Goal: Task Accomplishment & Management: Complete application form

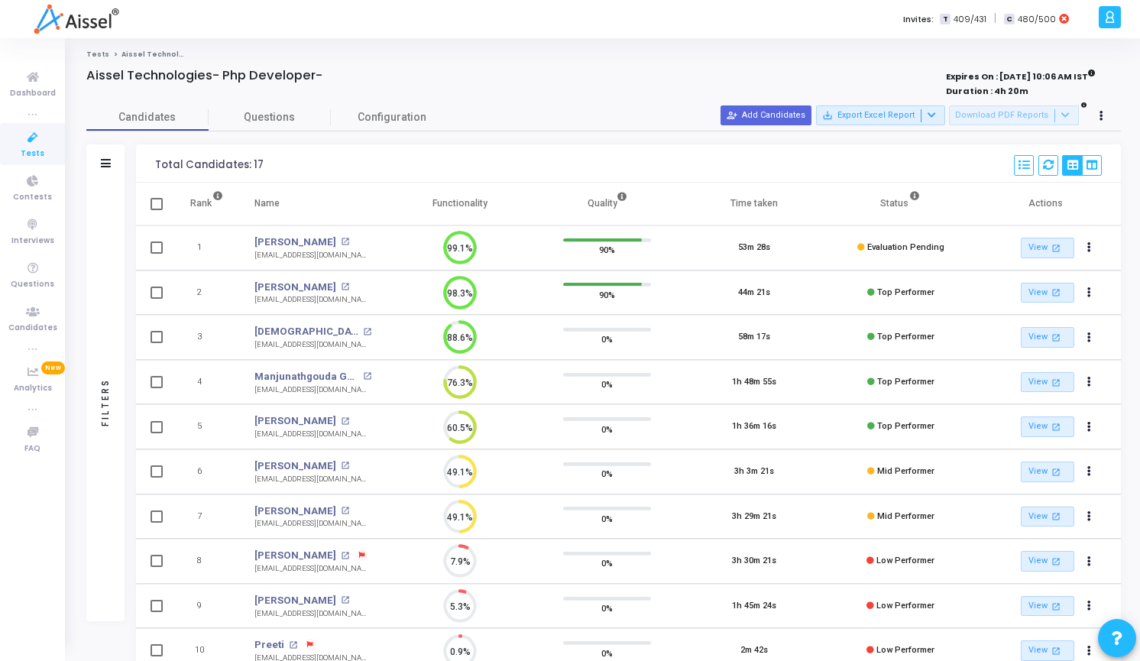
click at [773, 118] on button "person_add_alt Add Candidates" at bounding box center [766, 115] width 91 height 20
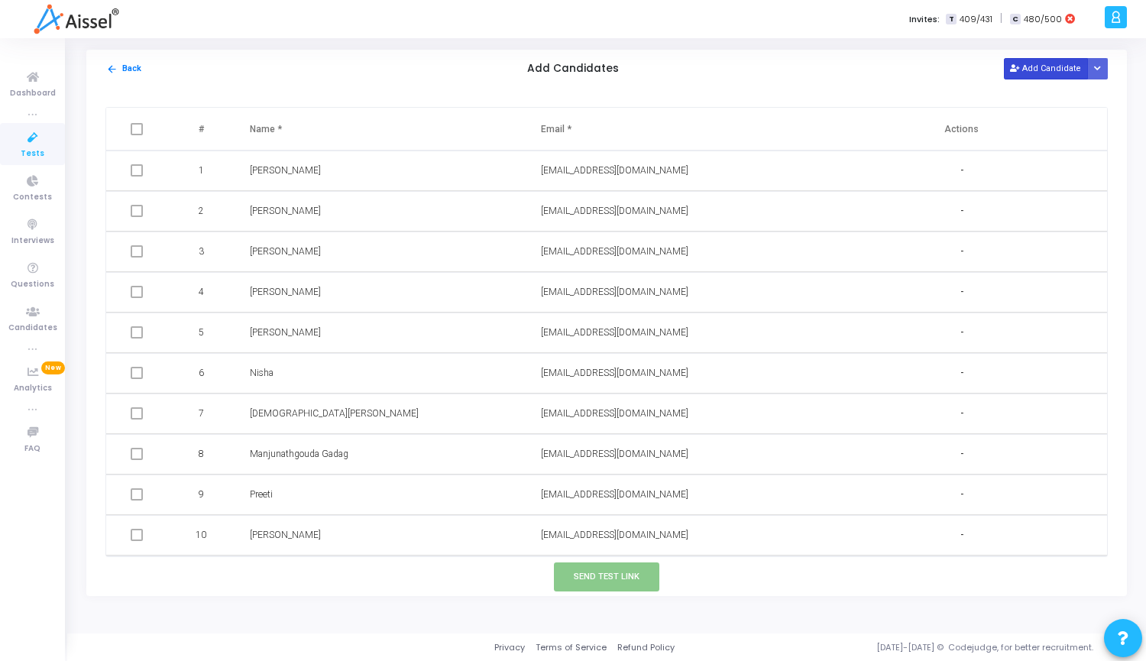
click at [1051, 63] on button "Add Candidate" at bounding box center [1046, 68] width 84 height 21
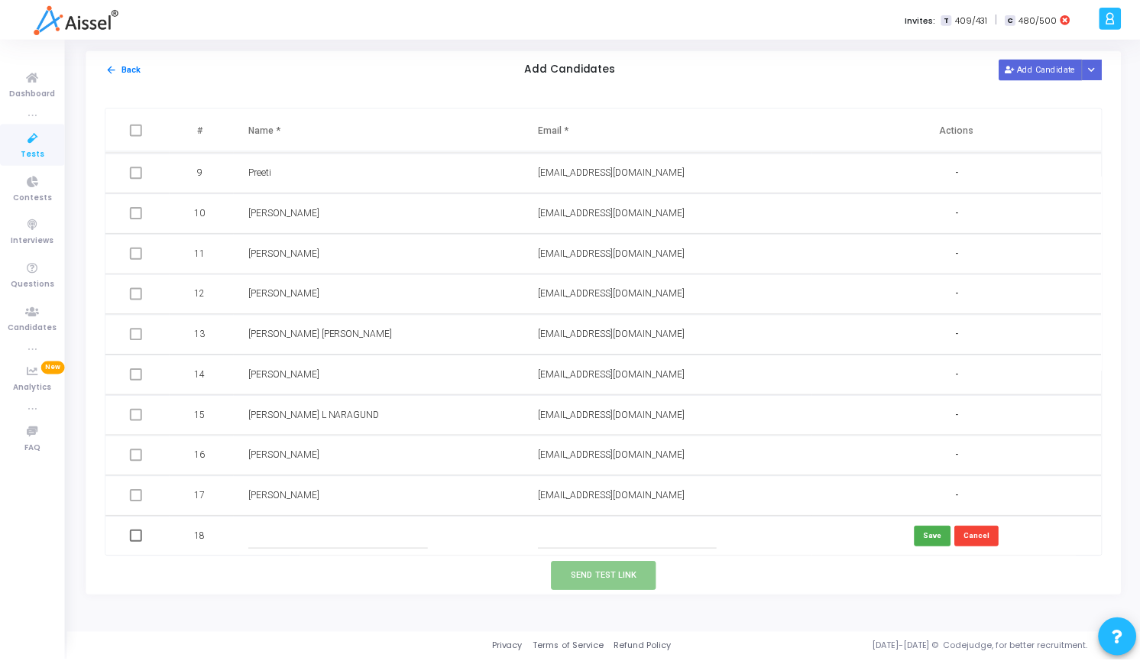
scroll to position [323, 0]
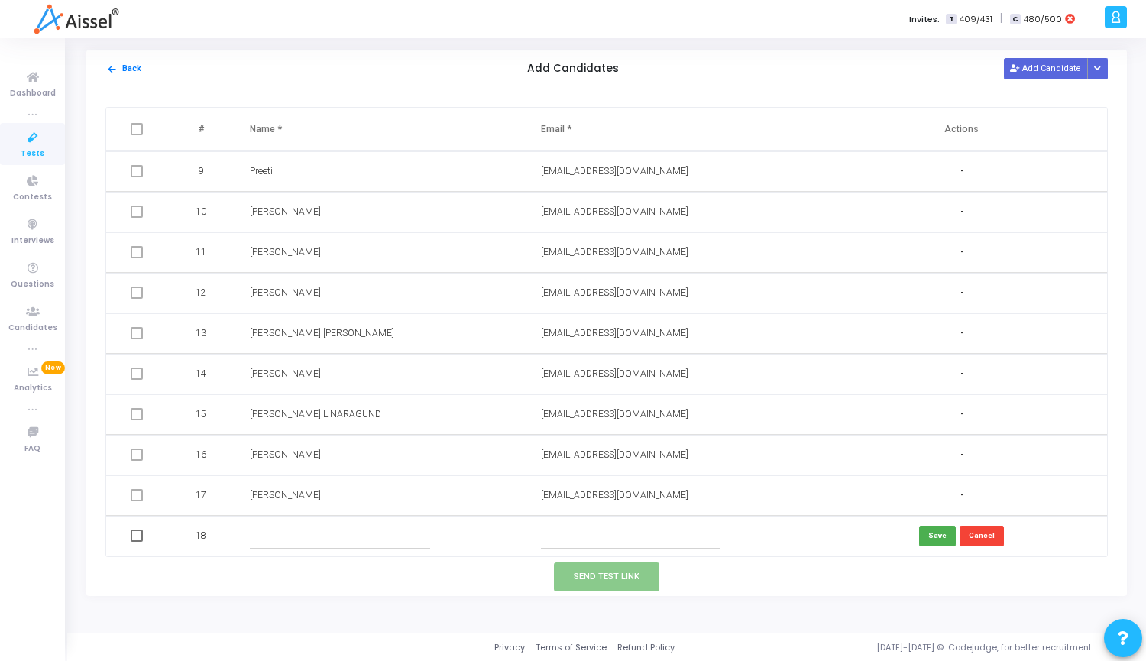
click at [642, 537] on input "text" at bounding box center [631, 535] width 180 height 25
paste input "[EMAIL_ADDRESS][DOMAIN_NAME]"
type input "[EMAIL_ADDRESS][DOMAIN_NAME]"
click at [319, 533] on input "text" at bounding box center [340, 535] width 180 height 25
paste input "[PERSON_NAME]"
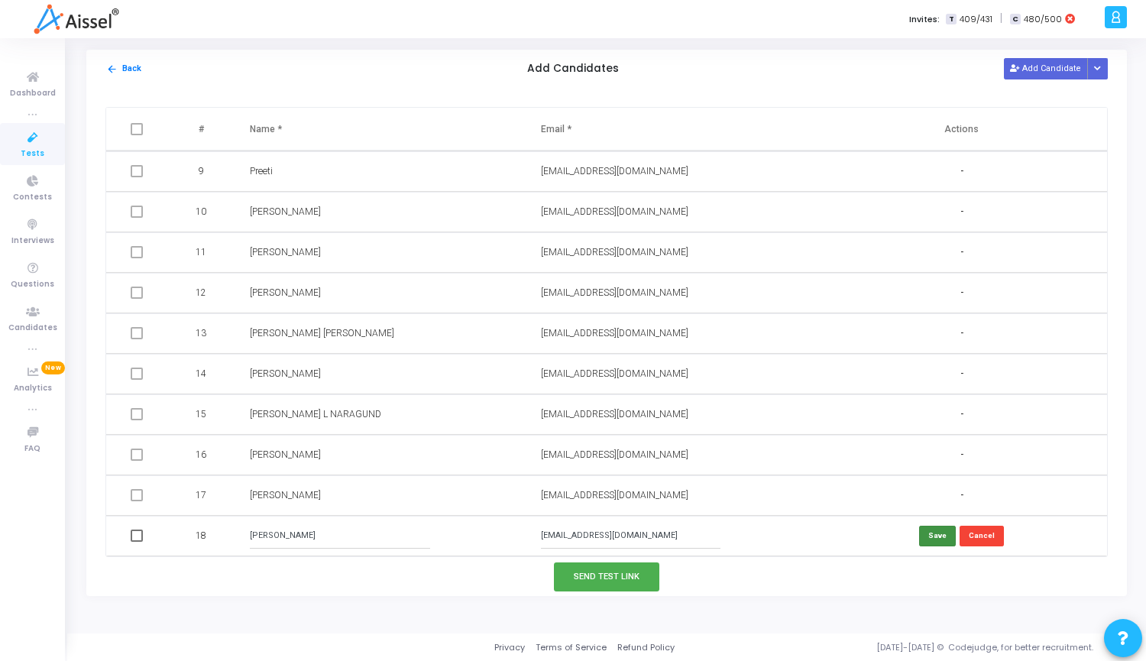
type input "[PERSON_NAME]"
click at [934, 534] on button "Save" at bounding box center [937, 536] width 37 height 21
click at [139, 539] on span at bounding box center [137, 536] width 12 height 12
click at [137, 542] on input "checkbox" at bounding box center [136, 542] width 1 height 1
checkbox input "true"
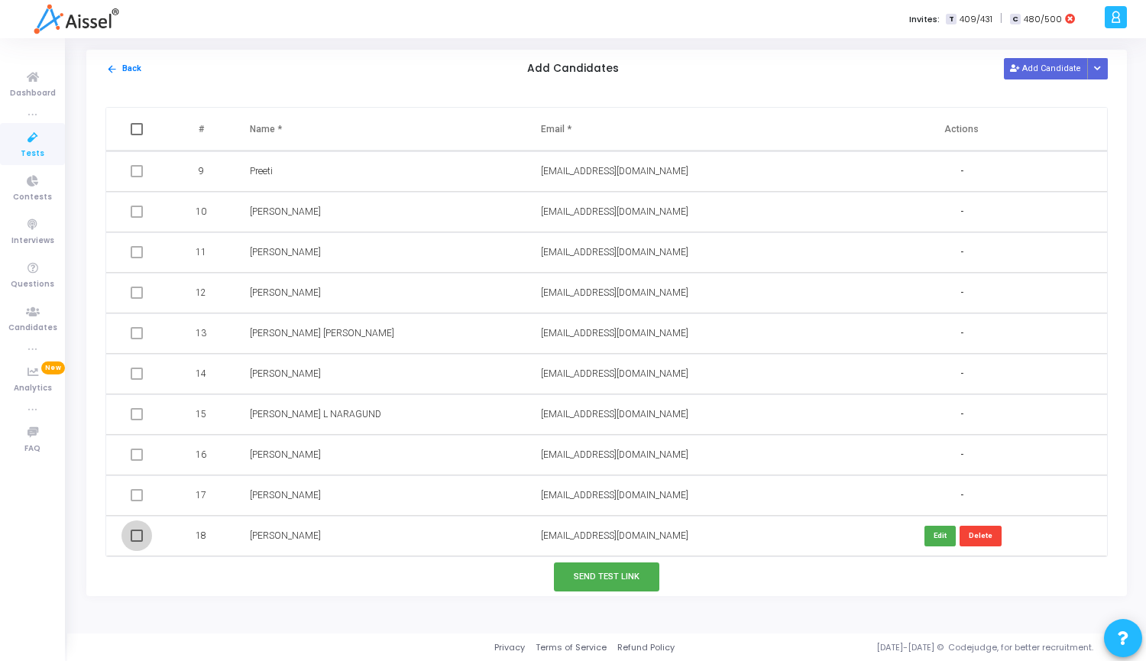
checkbox input "true"
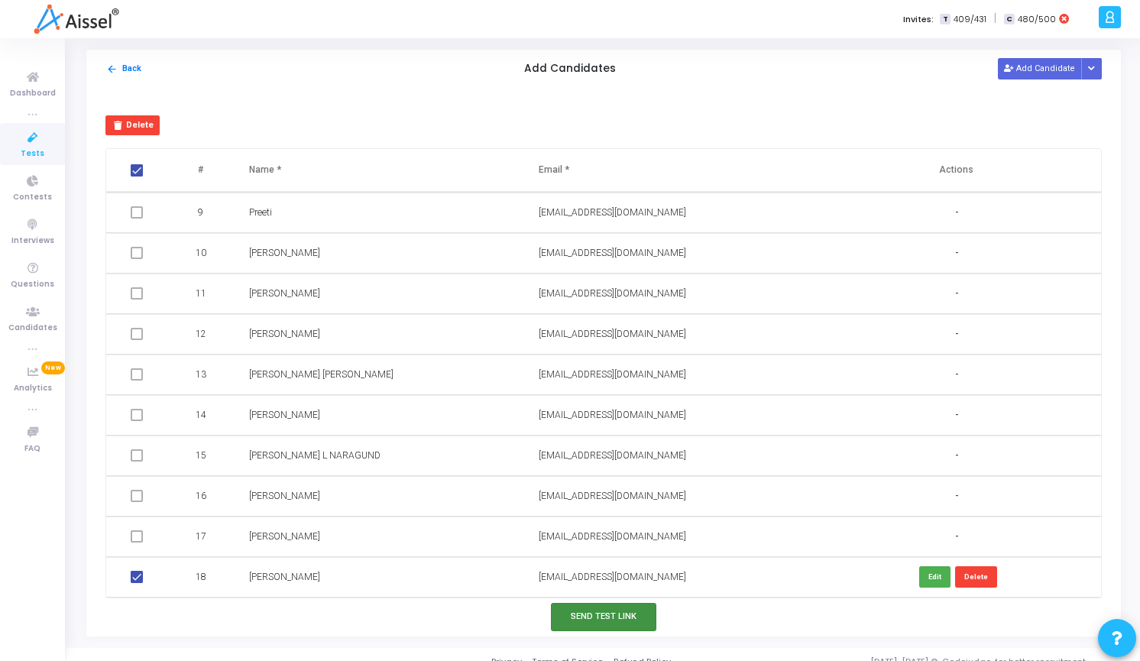
click at [586, 620] on button "Send Test Link" at bounding box center [603, 617] width 105 height 28
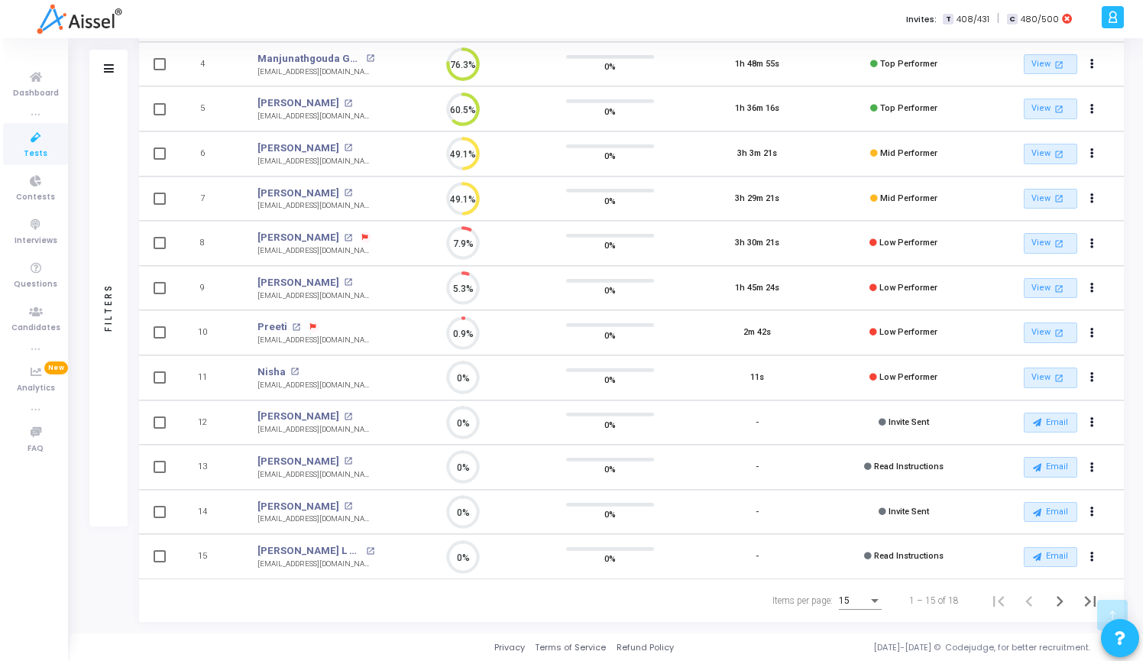
scroll to position [0, 0]
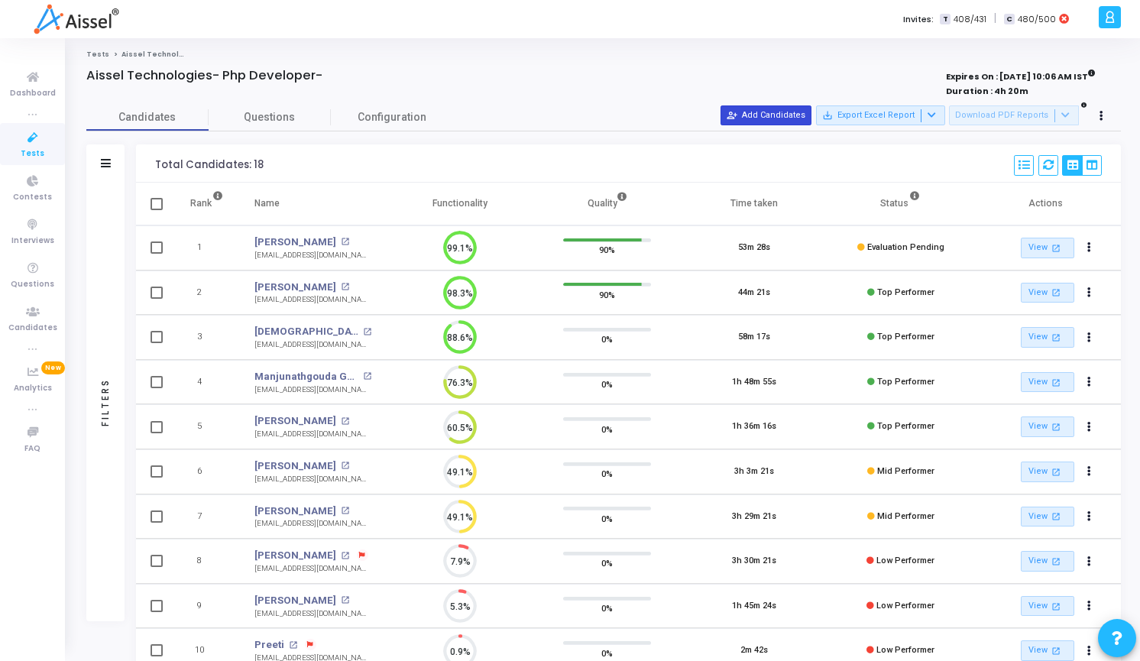
click at [779, 115] on button "person_add_alt Add Candidates" at bounding box center [766, 115] width 91 height 20
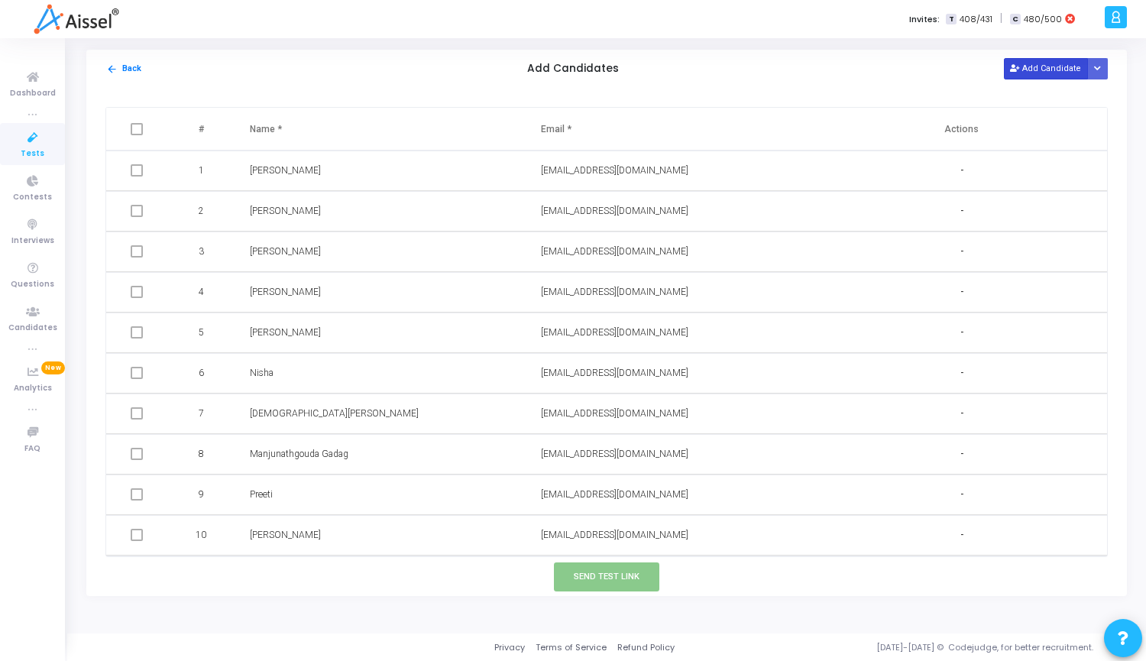
click at [1056, 69] on button "Add Candidate" at bounding box center [1046, 68] width 84 height 21
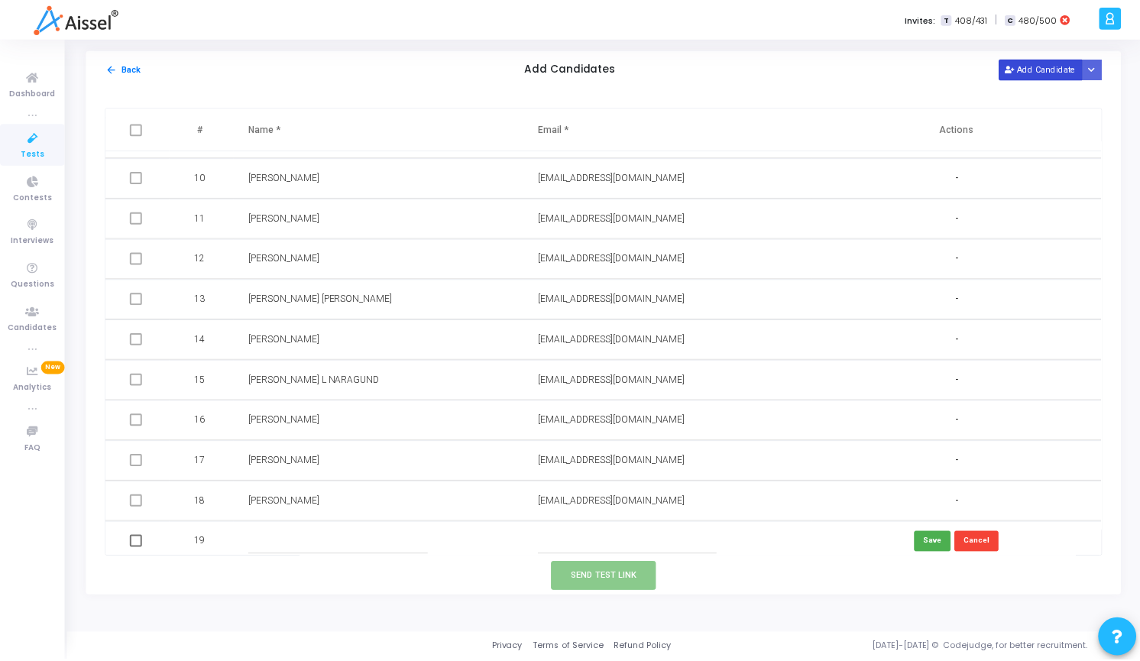
scroll to position [364, 0]
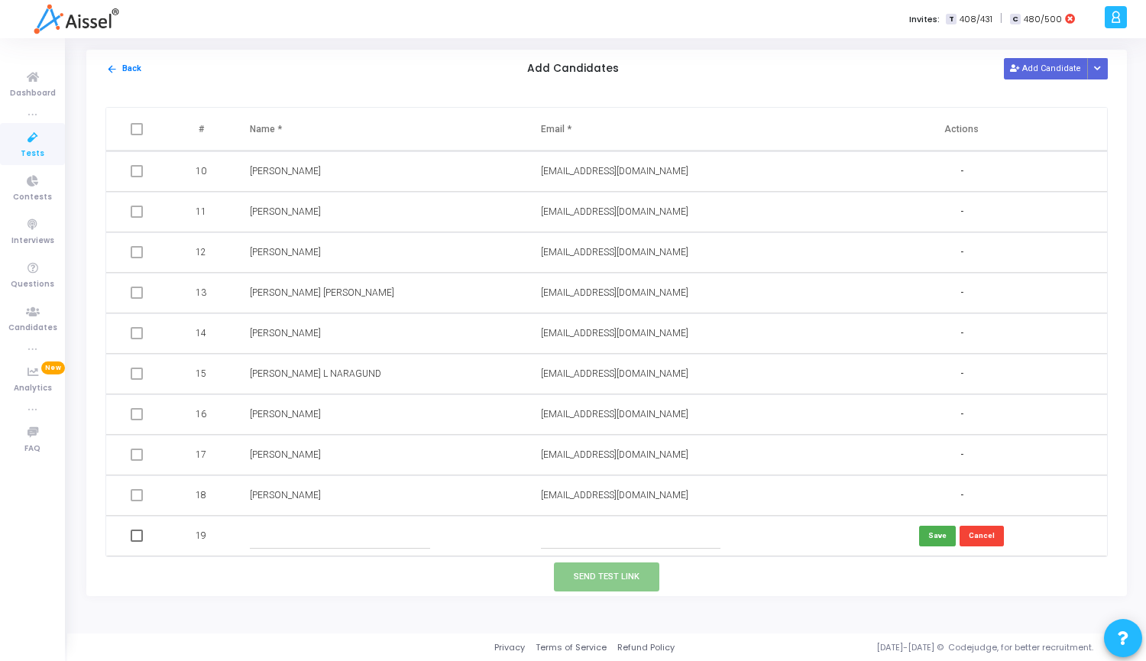
click at [639, 544] on input "text" at bounding box center [631, 535] width 180 height 25
paste input "[EMAIL_ADDRESS][DOMAIN_NAME]"
type input "[EMAIL_ADDRESS][DOMAIN_NAME]"
click at [336, 530] on input "text" at bounding box center [340, 535] width 180 height 25
paste input "Deepika"
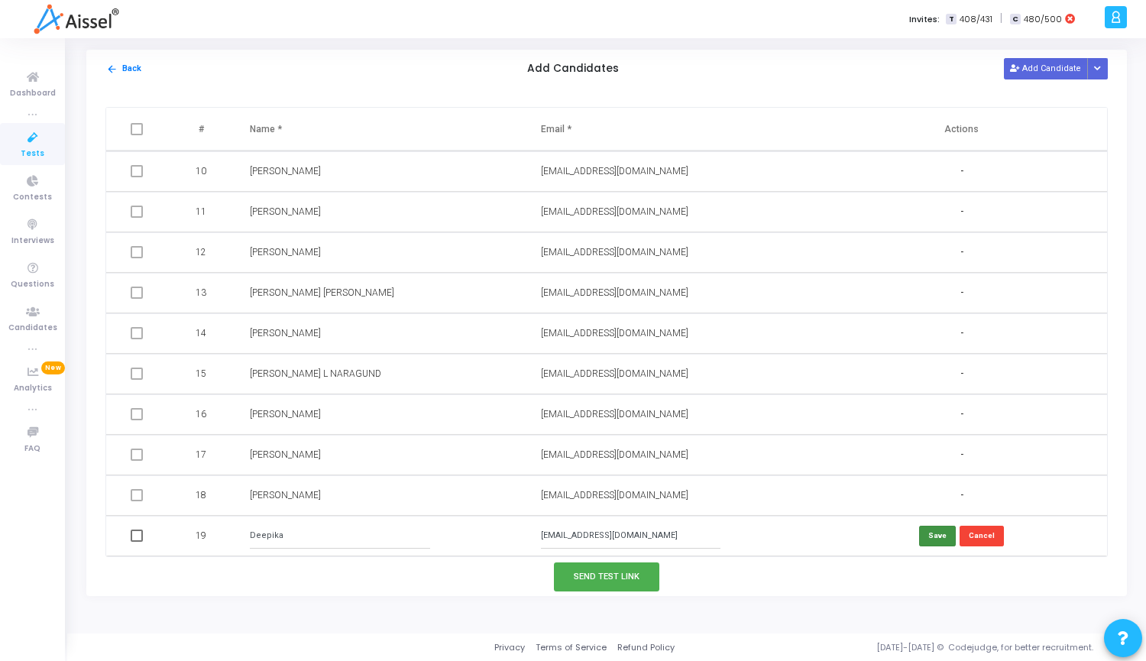
type input "Deepika"
click at [938, 540] on button "Save" at bounding box center [937, 536] width 37 height 21
click at [137, 539] on span at bounding box center [137, 536] width 12 height 12
click at [137, 542] on input "checkbox" at bounding box center [136, 542] width 1 height 1
checkbox input "true"
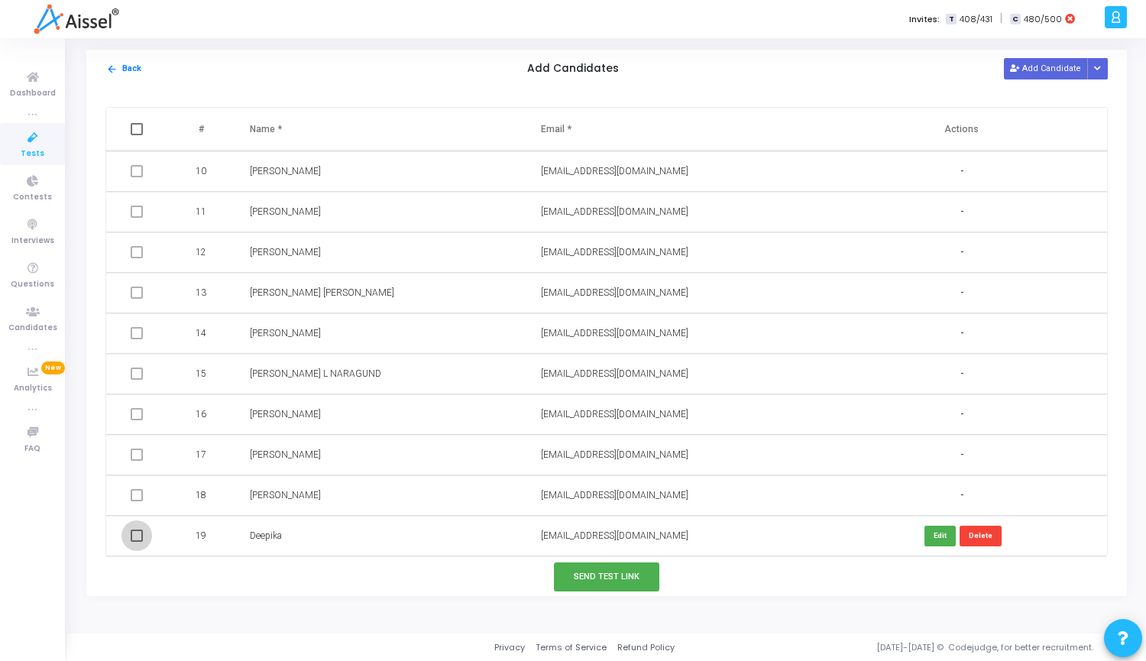
checkbox input "true"
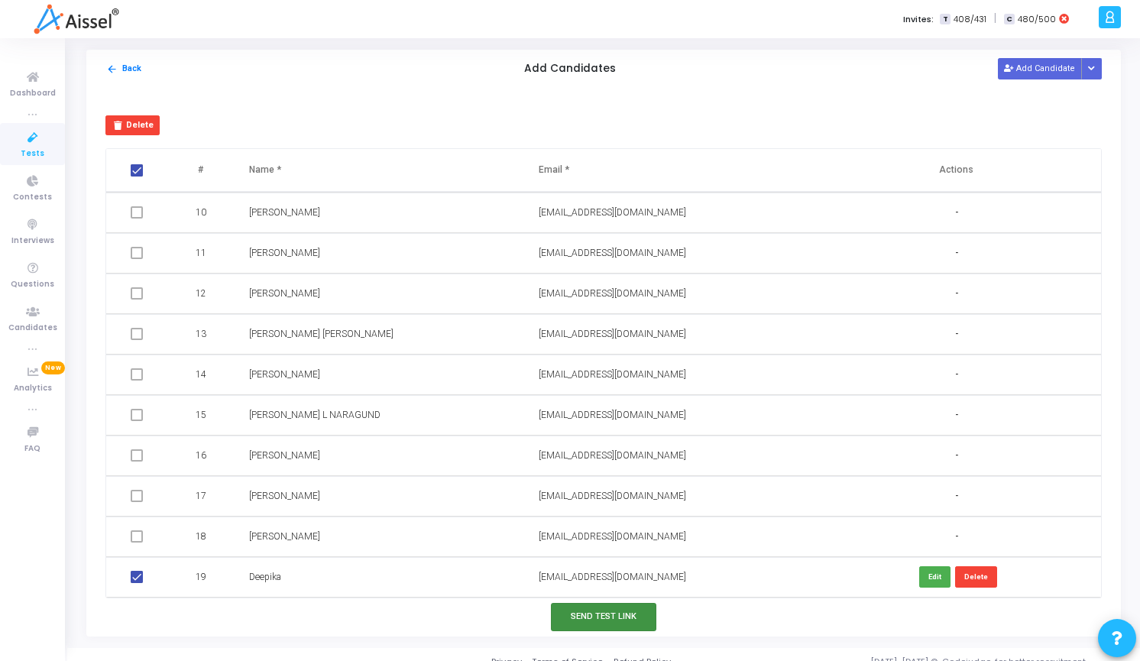
click at [624, 621] on button "Send Test Link" at bounding box center [603, 617] width 105 height 28
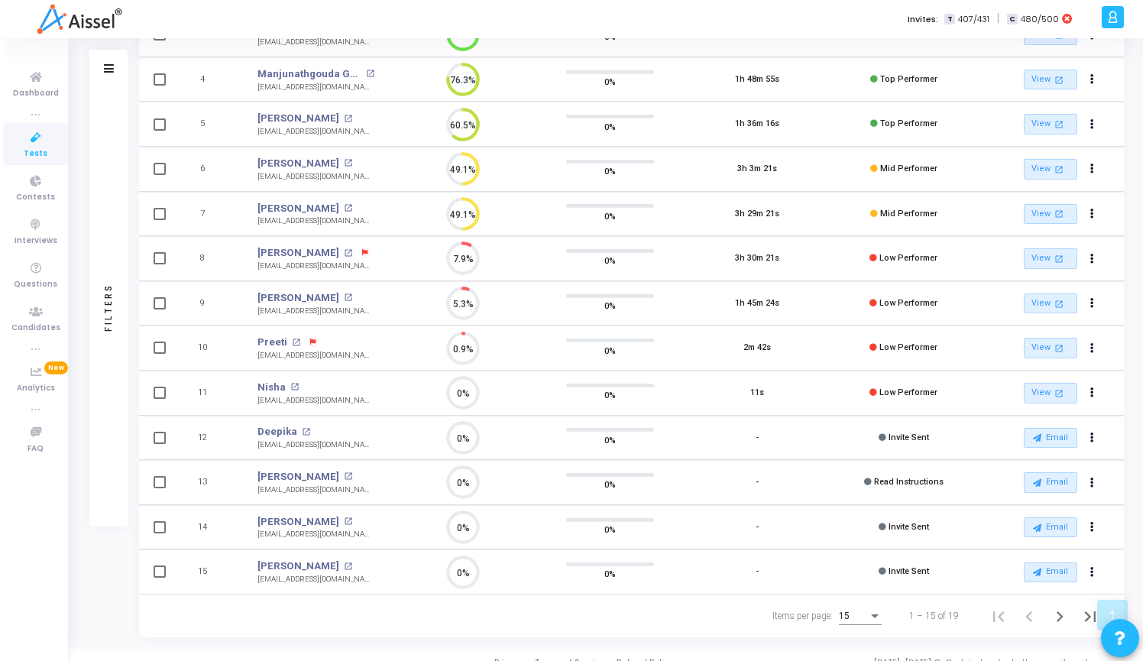
scroll to position [0, 0]
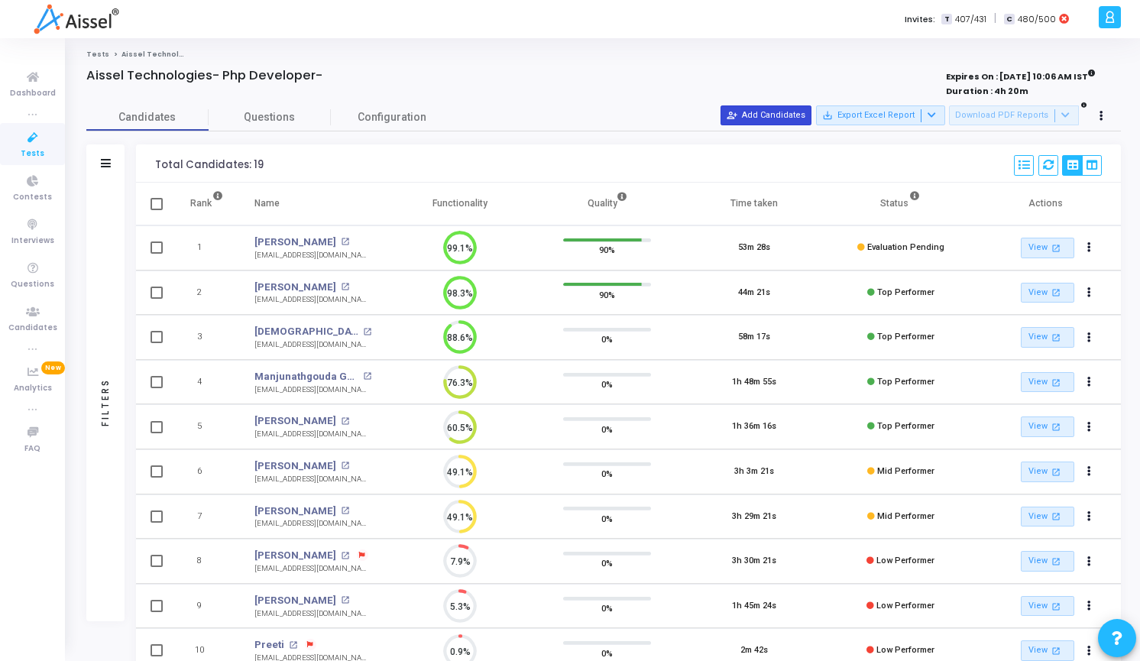
click at [787, 116] on button "person_add_alt Add Candidates" at bounding box center [766, 115] width 91 height 20
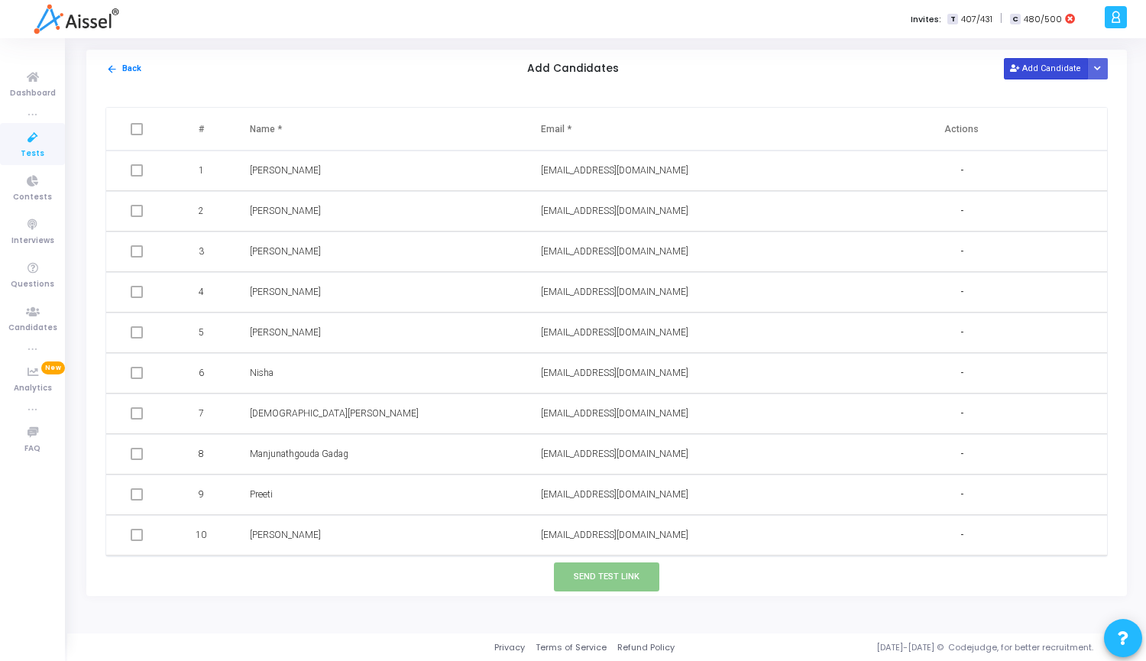
click at [1061, 64] on button "Add Candidate" at bounding box center [1046, 68] width 84 height 21
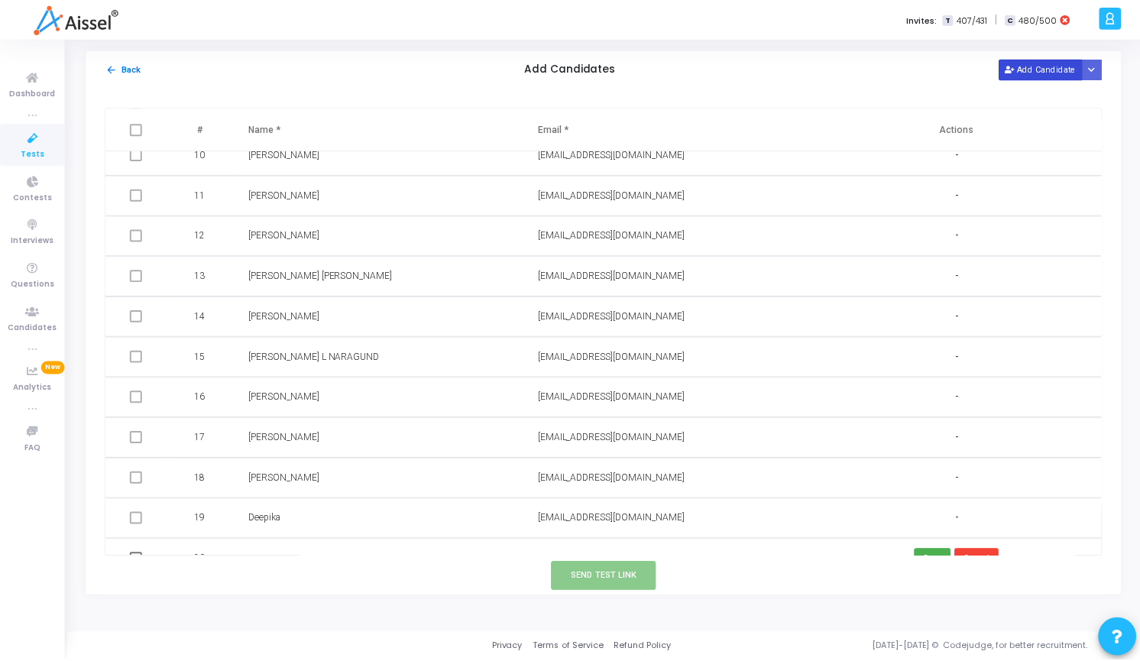
scroll to position [404, 0]
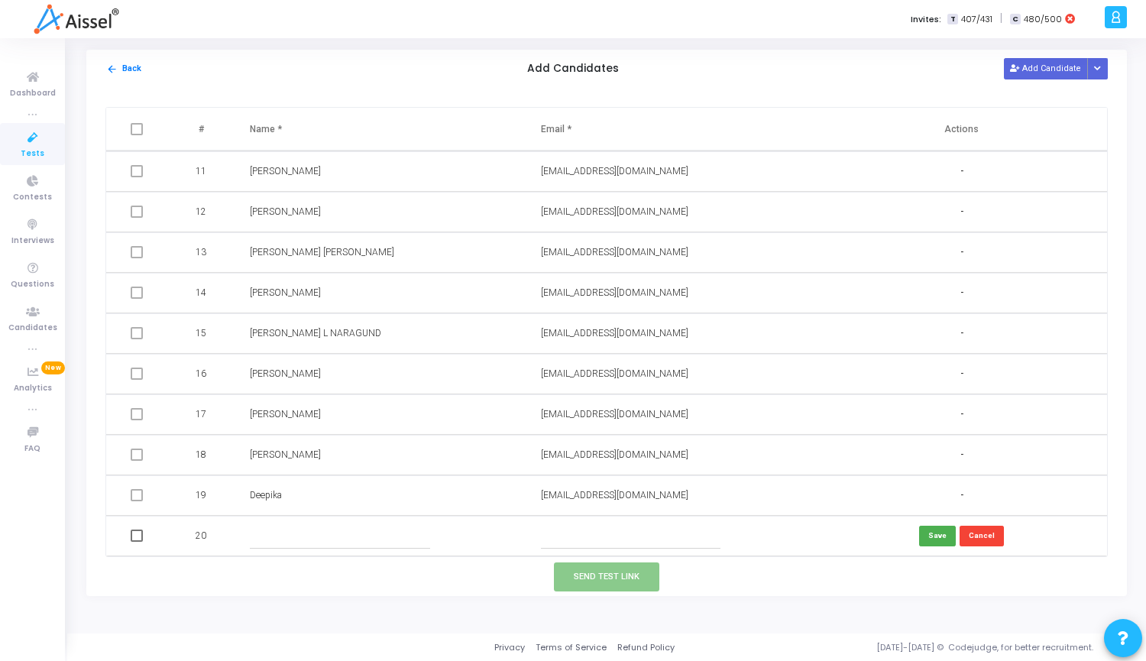
click at [626, 531] on input "text" at bounding box center [631, 535] width 180 height 25
paste input "[EMAIL_ADDRESS][DOMAIN_NAME]"
type input "[EMAIL_ADDRESS][DOMAIN_NAME]"
click at [320, 537] on input "text" at bounding box center [340, 535] width 180 height 25
paste input "[PERSON_NAME]"
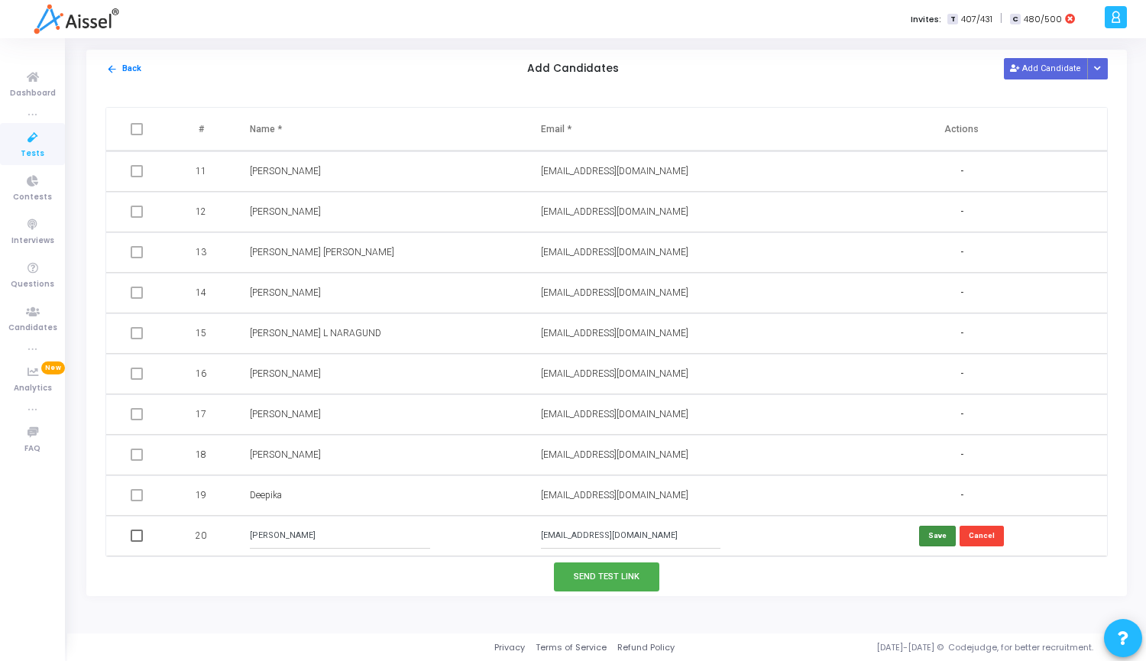
type input "[PERSON_NAME]"
click at [940, 531] on button "Save" at bounding box center [937, 536] width 37 height 21
click at [138, 537] on span at bounding box center [137, 536] width 12 height 12
click at [137, 542] on input "checkbox" at bounding box center [136, 542] width 1 height 1
checkbox input "true"
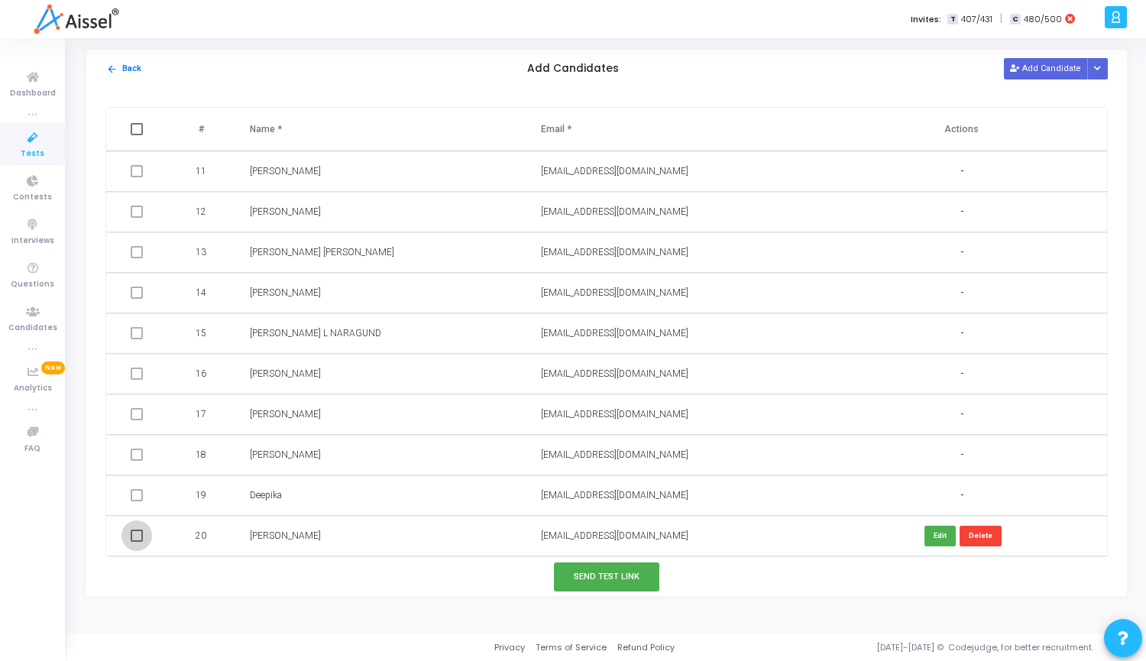
checkbox input "true"
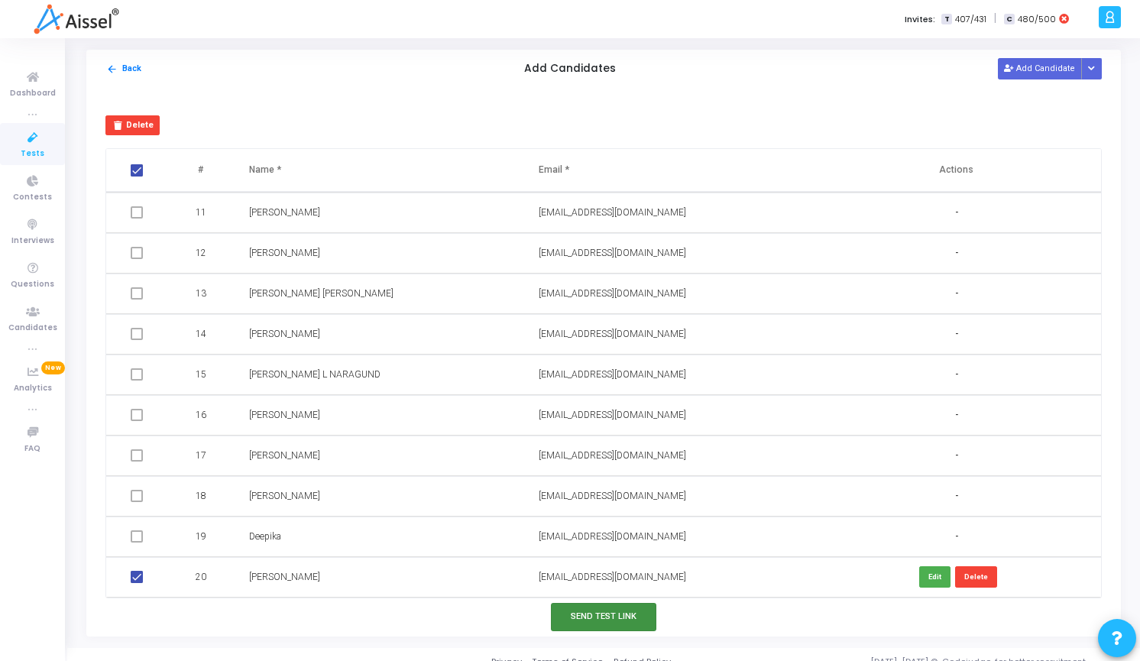
click at [583, 620] on button "Send Test Link" at bounding box center [603, 617] width 105 height 28
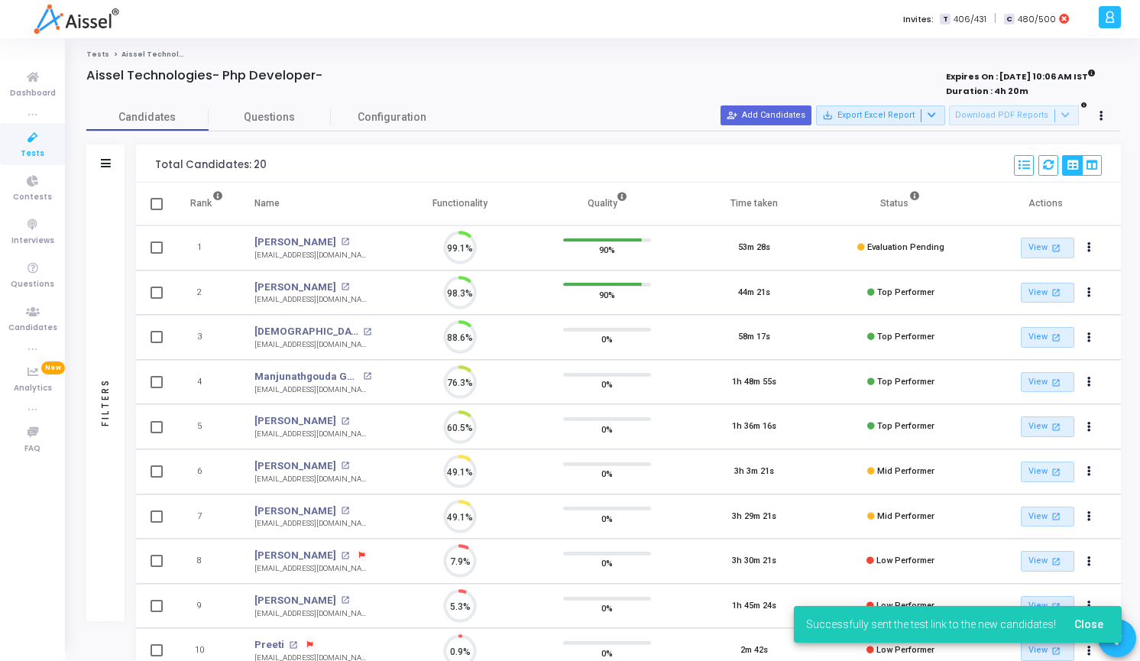
scroll to position [32, 39]
